Goal: Information Seeking & Learning: Understand process/instructions

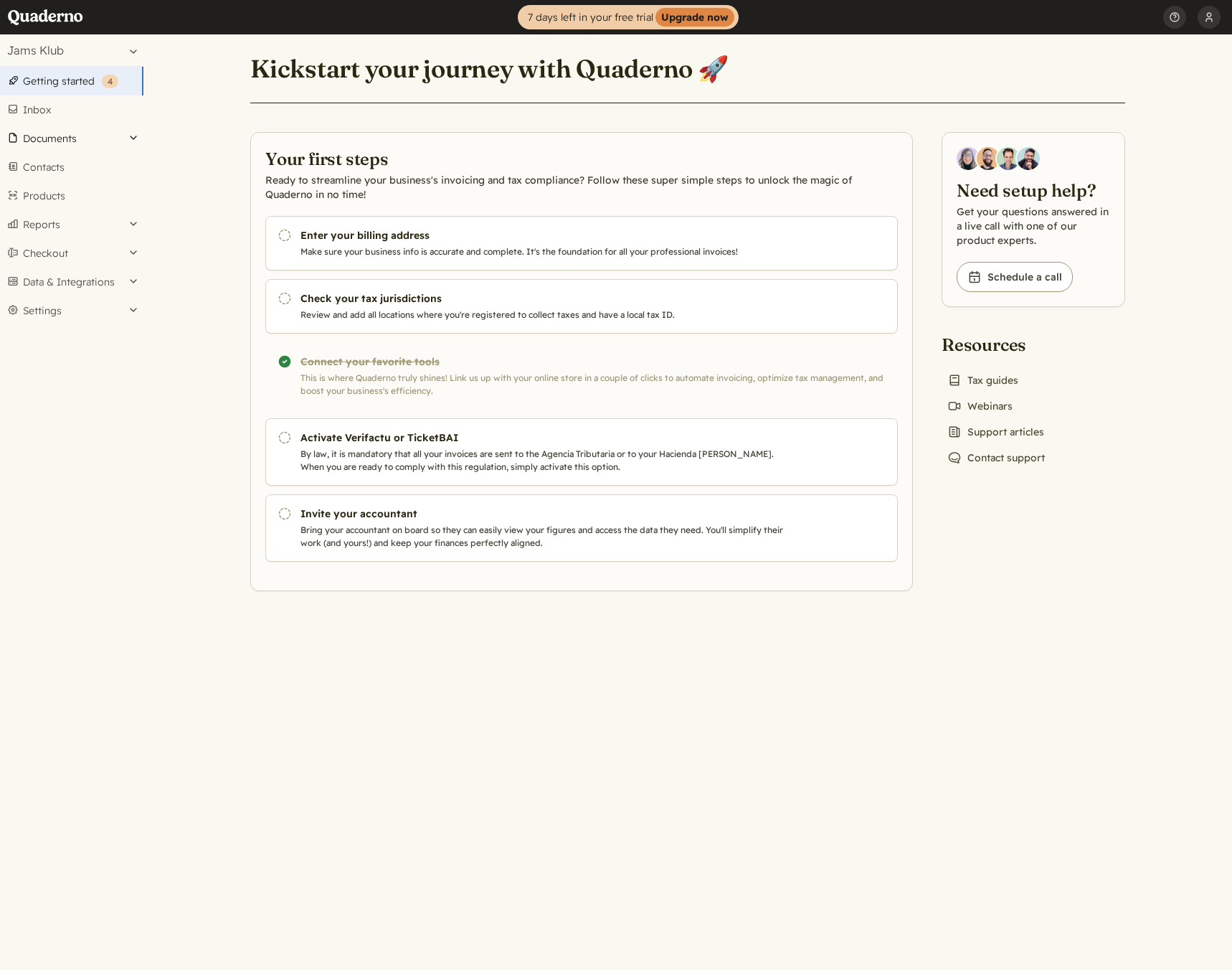
click at [60, 141] on button "Documents" at bounding box center [71, 138] width 144 height 29
click at [53, 179] on link "Invoices" at bounding box center [71, 177] width 144 height 20
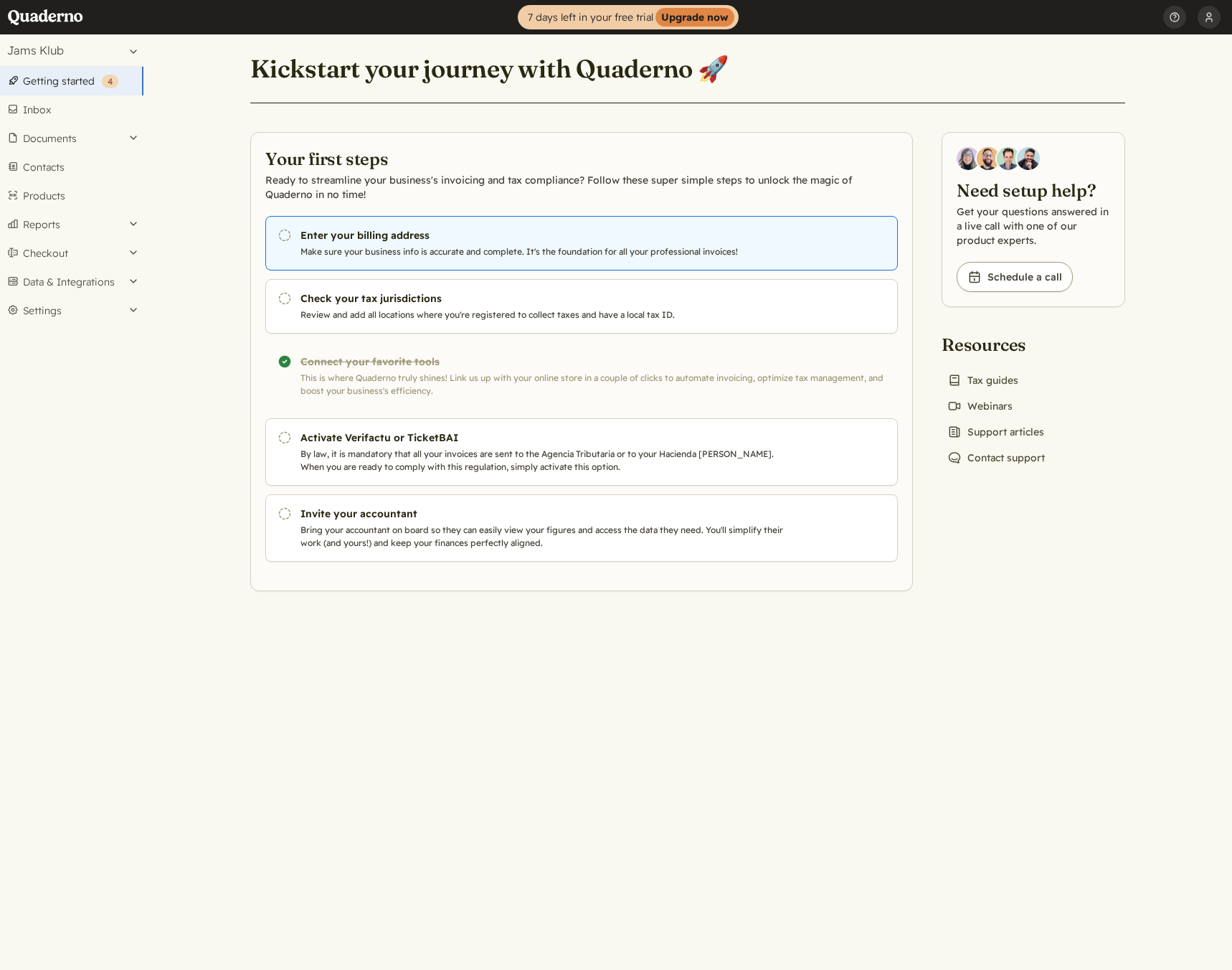
click at [371, 247] on p "Make sure your business info is accurate and complete. It's the foundation for …" at bounding box center [545, 251] width 489 height 13
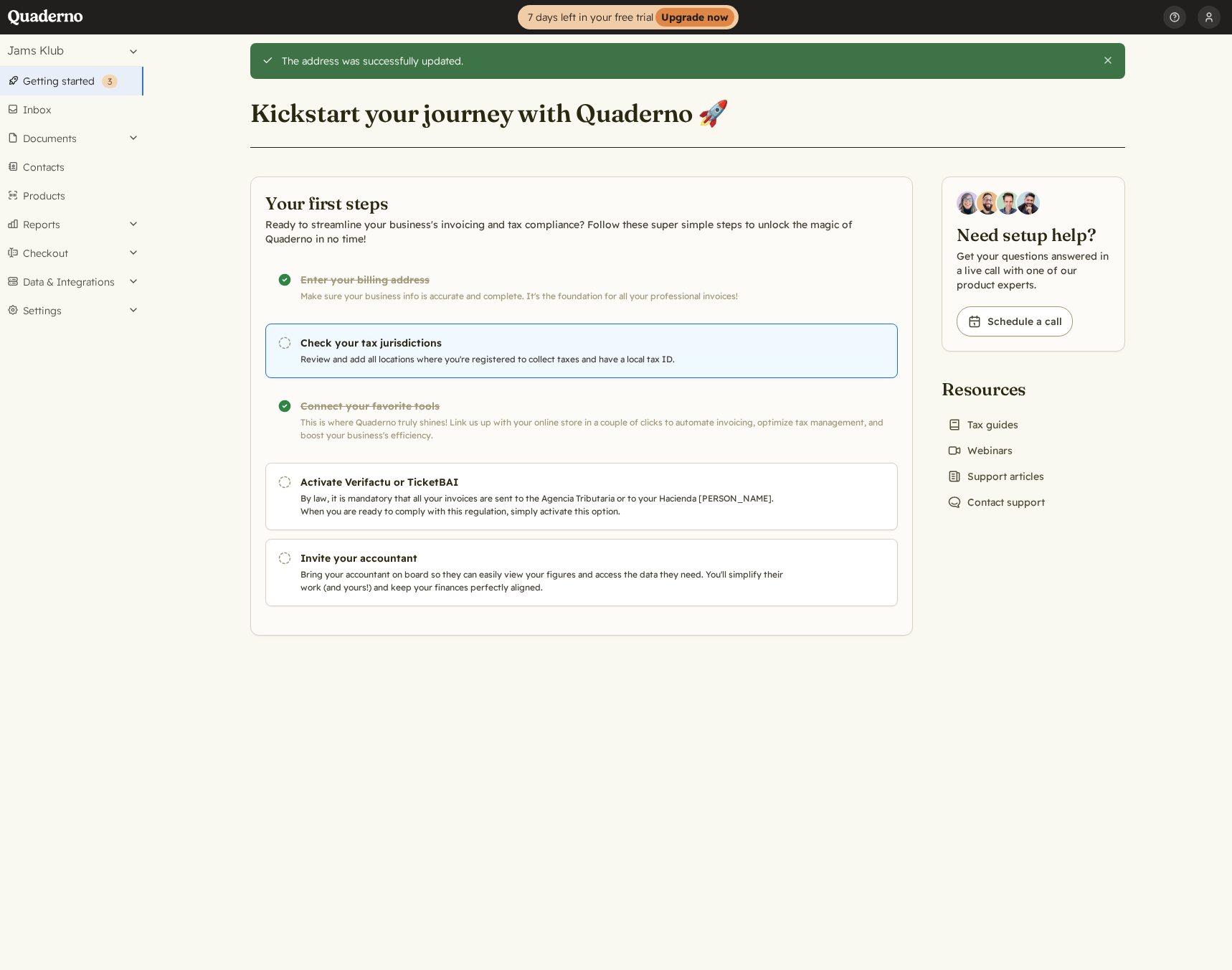
click at [313, 343] on h3 "Check your tax jurisdictions" at bounding box center [545, 343] width 489 height 14
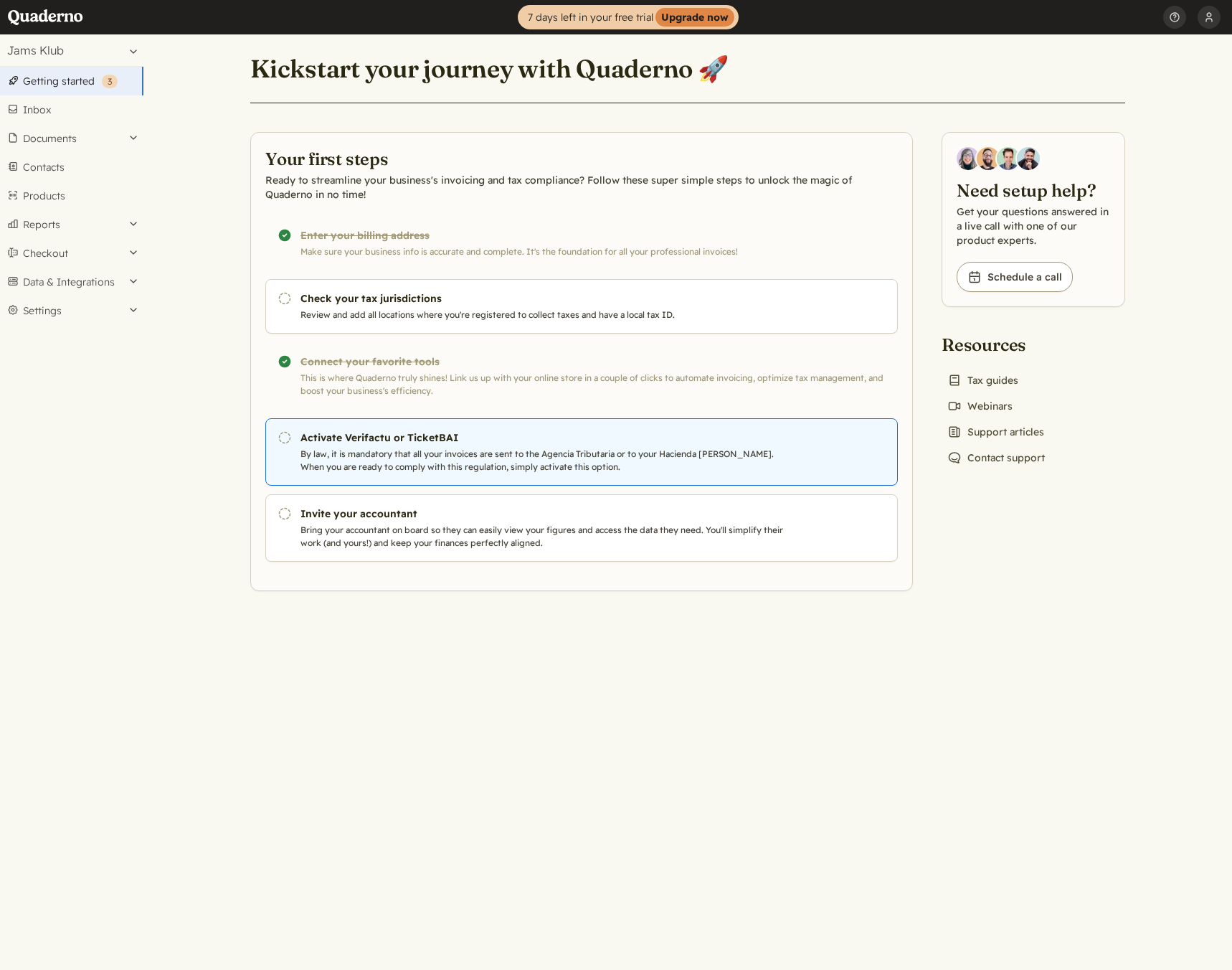
click at [378, 456] on p "By law, it is mandatory that all your invoices are sent to the Agencia Tributar…" at bounding box center [545, 460] width 489 height 26
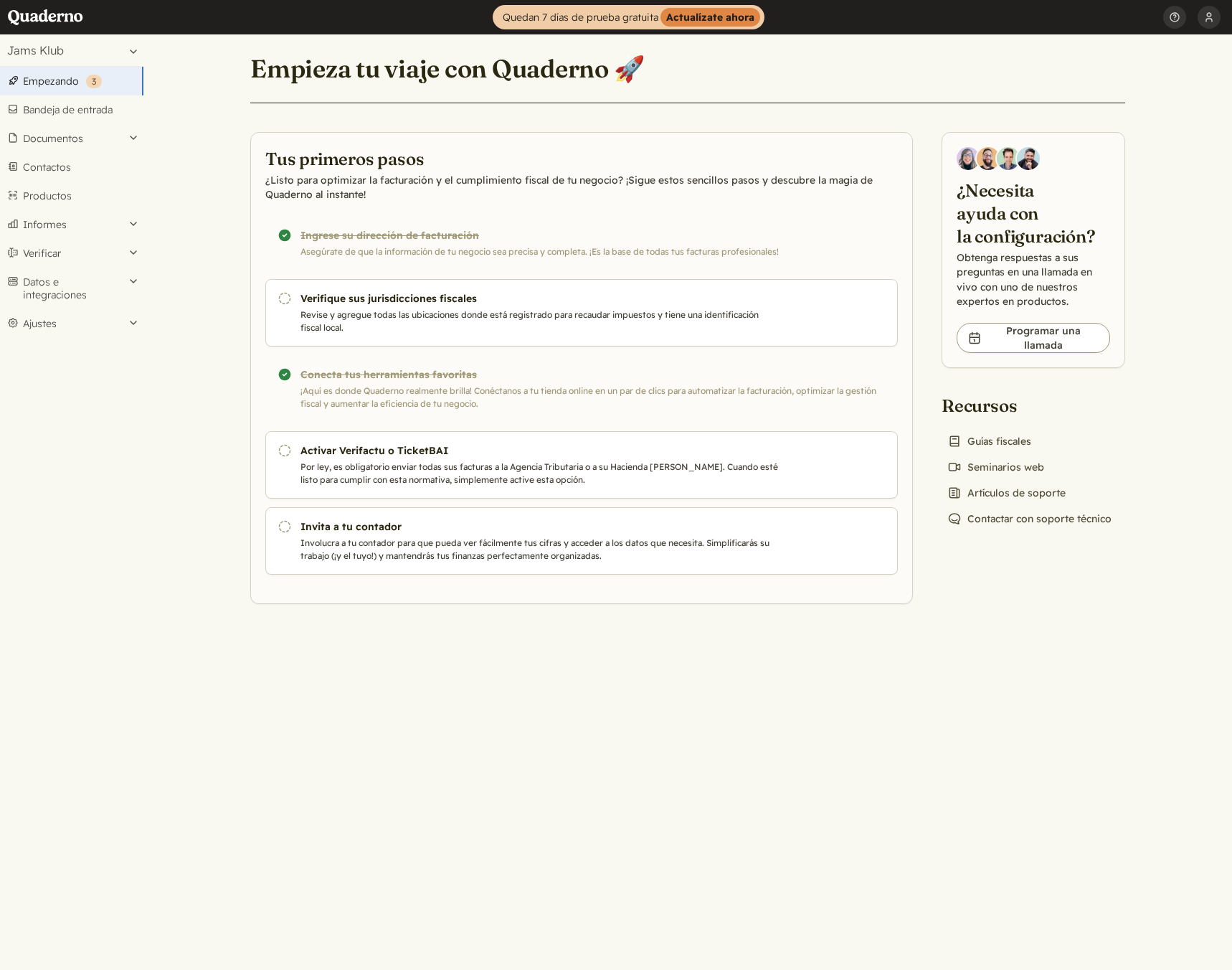
click at [35, 79] on font "Empezando" at bounding box center [51, 81] width 56 height 13
click at [48, 138] on font "Documentos" at bounding box center [52, 138] width 61 height 13
click at [61, 179] on font "Facturas" at bounding box center [43, 177] width 39 height 13
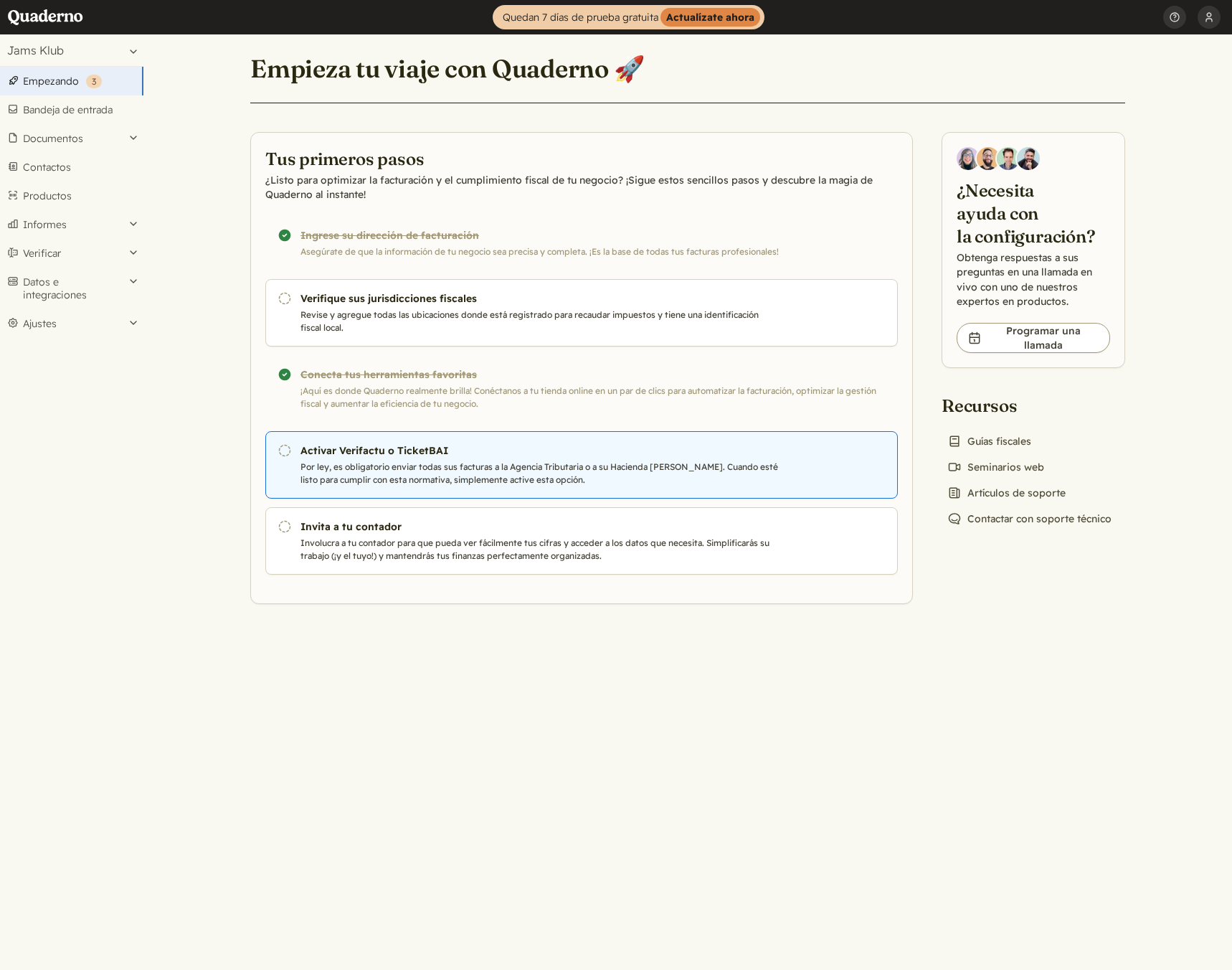
click at [332, 460] on p "Por ley, es obligatorio enviar todas sus facturas a la Agencia Tributaria o a s…" at bounding box center [545, 473] width 489 height 26
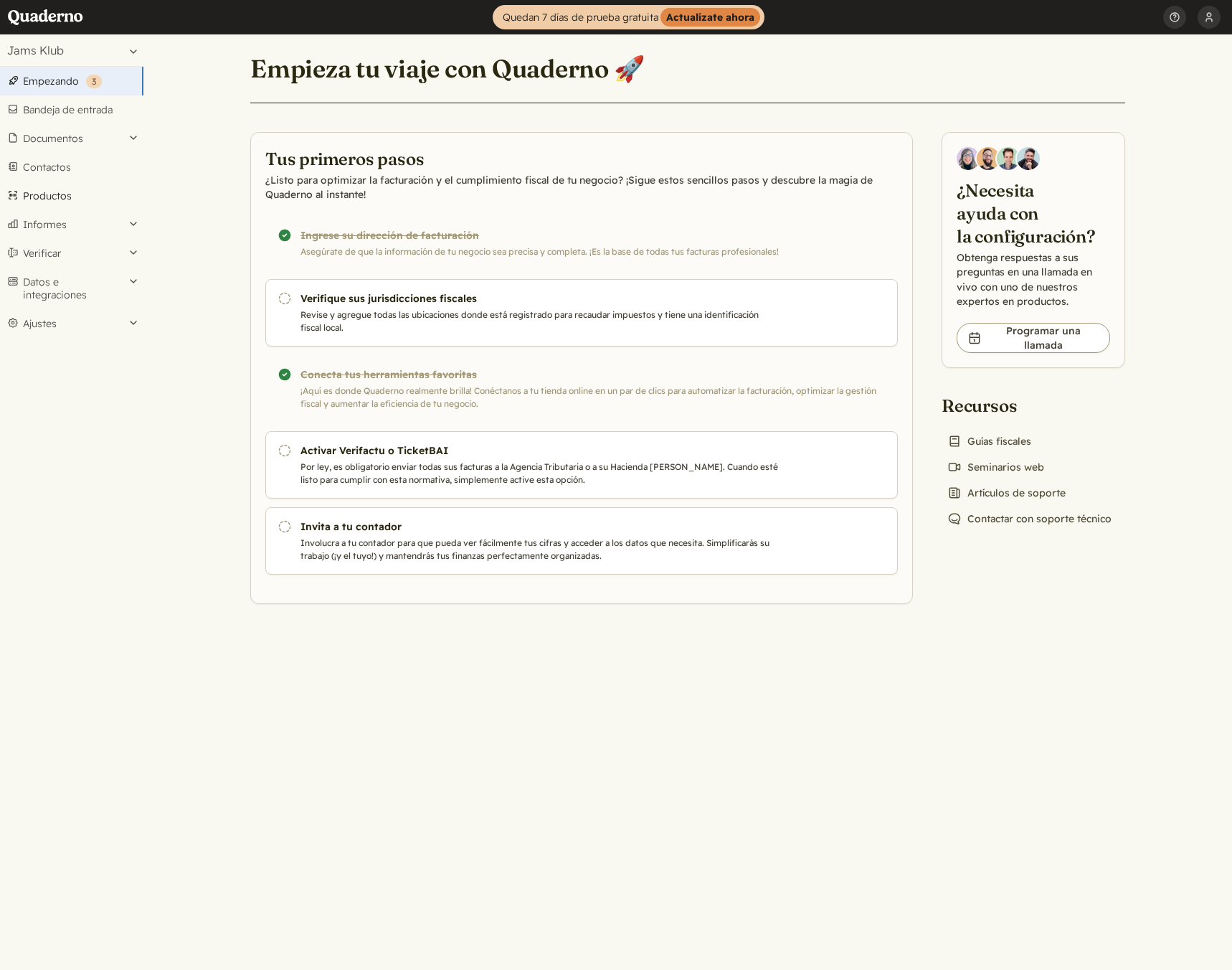
click at [40, 190] on font "Productos" at bounding box center [47, 196] width 49 height 13
